Goal: Check status: Check status

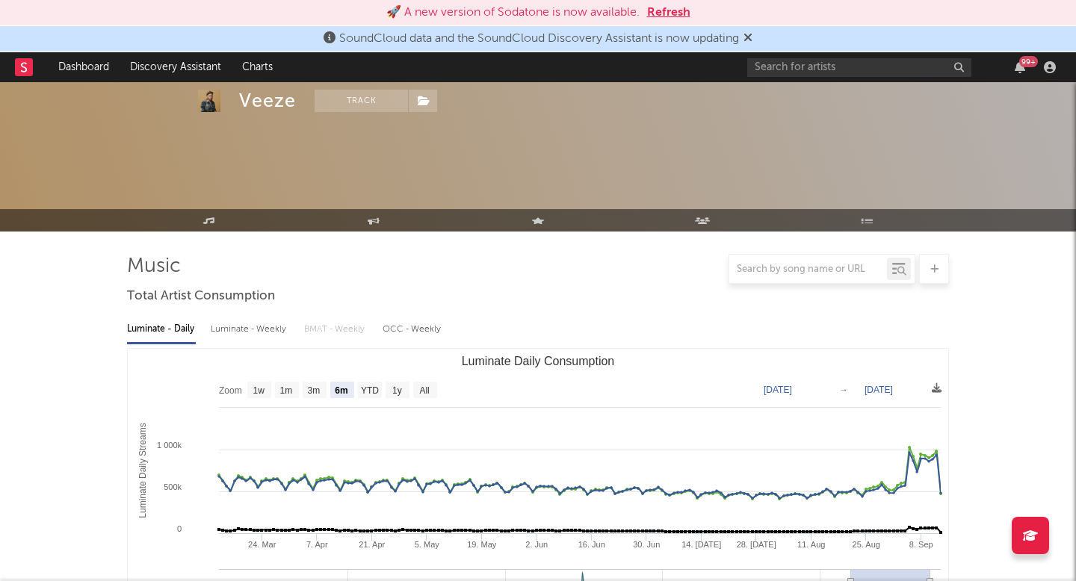
select select "6m"
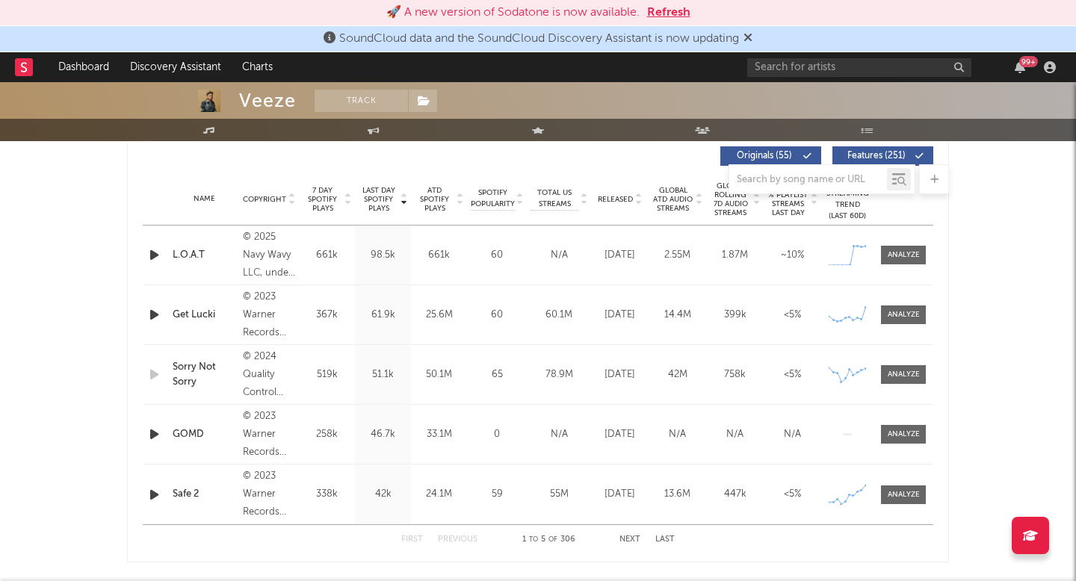
scroll to position [568, 0]
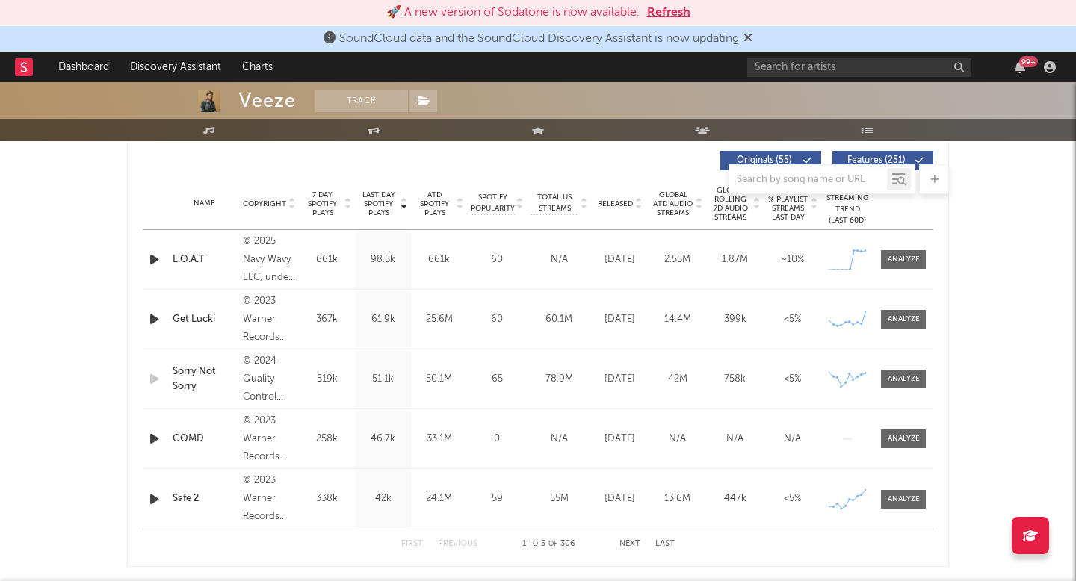
click at [672, 12] on button "Refresh" at bounding box center [668, 13] width 43 height 18
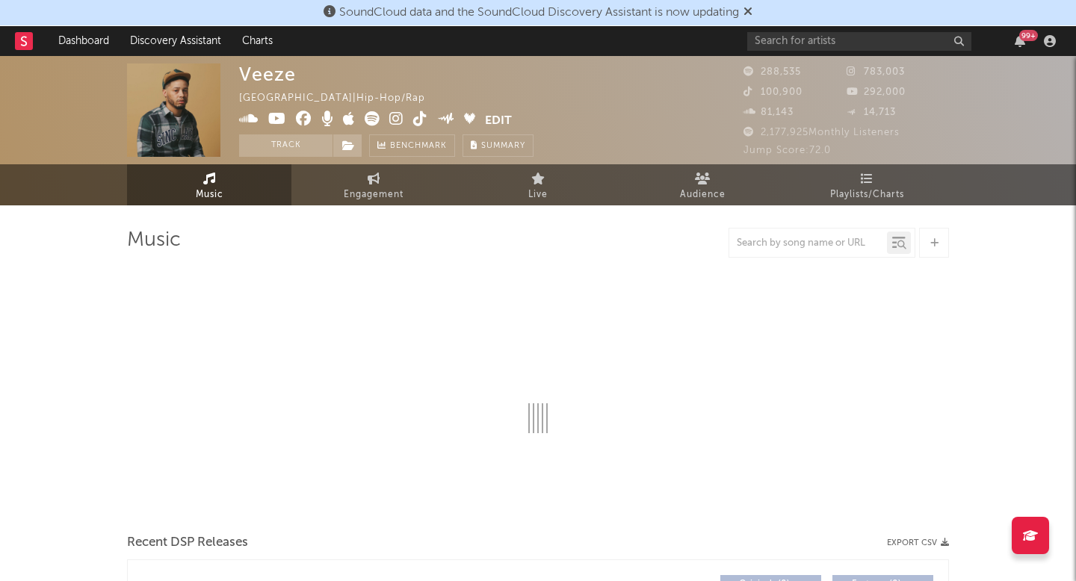
select select "6m"
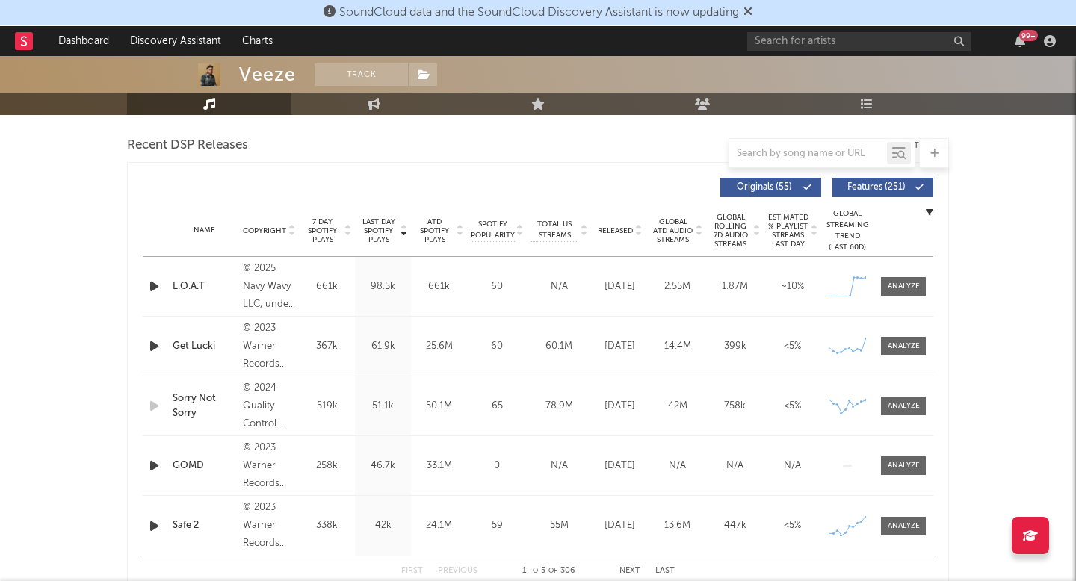
scroll to position [524, 0]
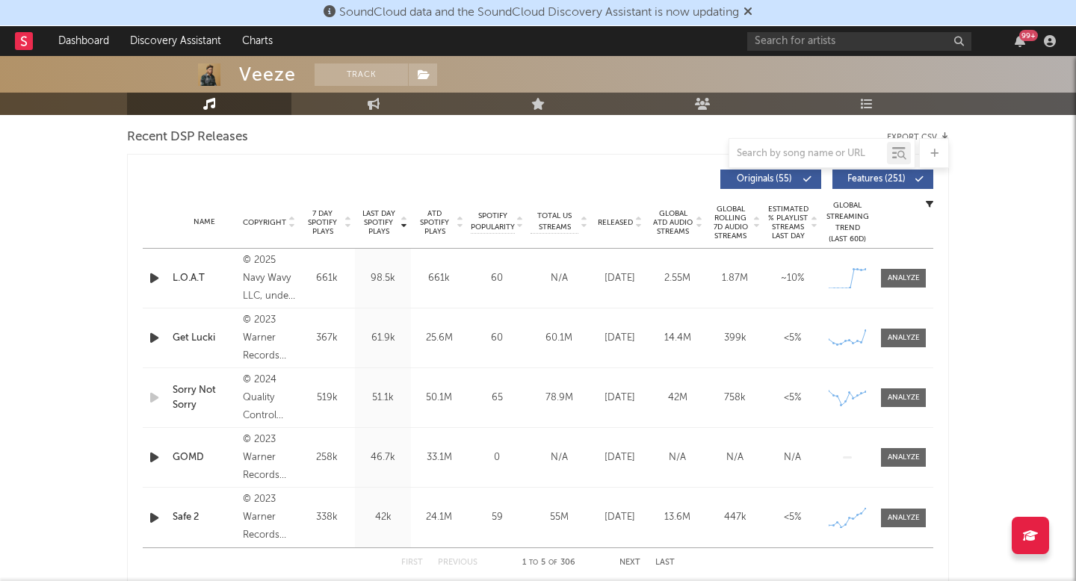
click at [699, 38] on nav "Dashboard Discovery Assistant Charts 99 +" at bounding box center [538, 41] width 1076 height 30
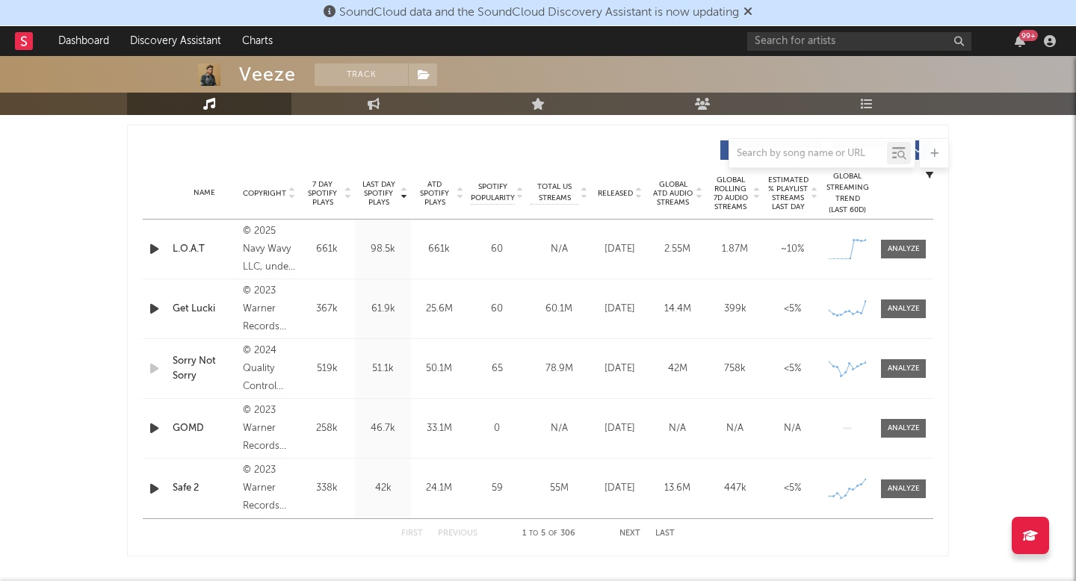
scroll to position [555, 0]
click at [560, 249] on div "N/A" at bounding box center [558, 247] width 57 height 15
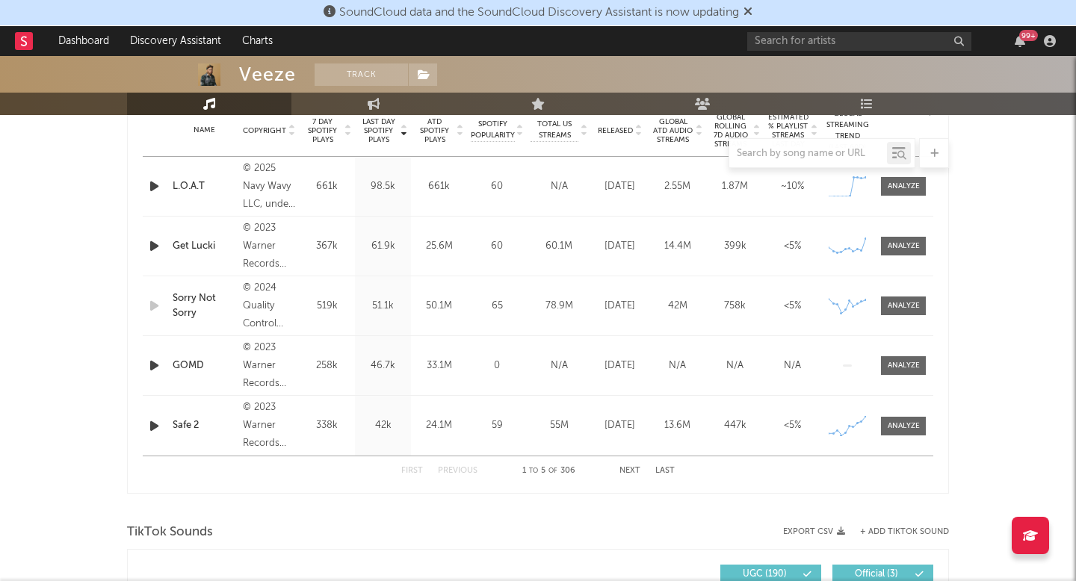
scroll to position [615, 0]
